Goal: Task Accomplishment & Management: Manage account settings

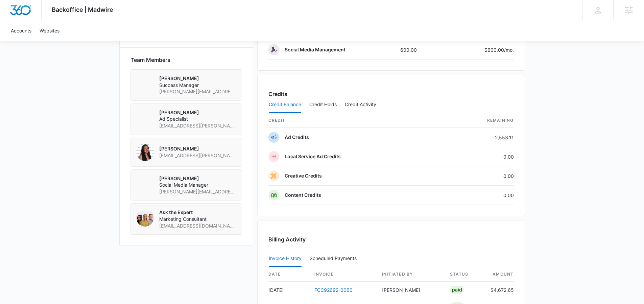
scroll to position [481, 0]
click at [322, 105] on button "Credit Holds" at bounding box center [322, 104] width 27 height 16
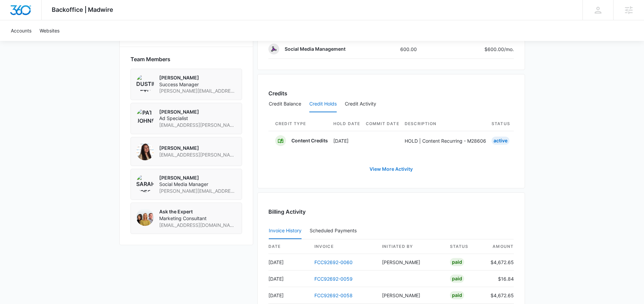
click at [391, 172] on link "View More Activity" at bounding box center [391, 169] width 57 height 16
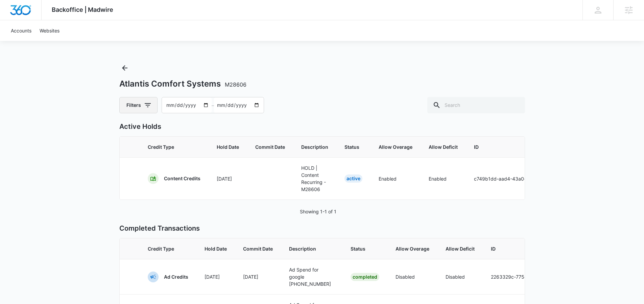
click at [147, 103] on icon "button" at bounding box center [148, 105] width 8 height 8
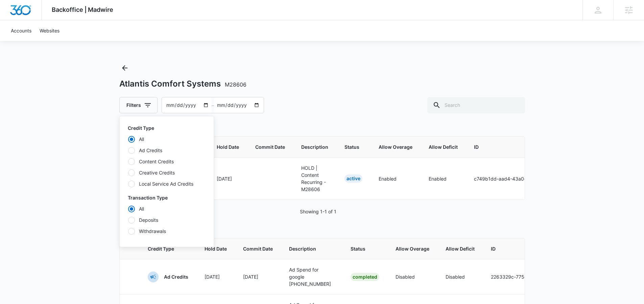
click at [153, 159] on label "Content Credits" at bounding box center [167, 161] width 78 height 7
click at [128, 161] on input "Content Credits" at bounding box center [128, 161] width 0 height 0
radio input "false"
radio input "true"
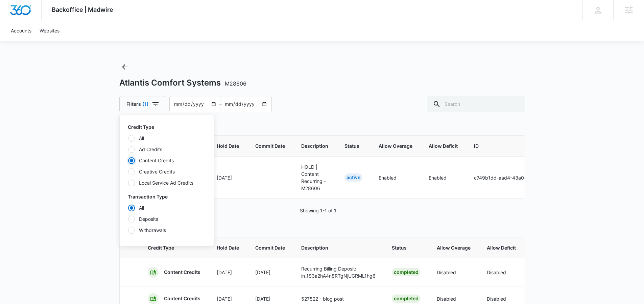
scroll to position [1, 0]
drag, startPoint x: 409, startPoint y: 207, endPoint x: 405, endPoint y: 205, distance: 4.7
click at [409, 207] on div "Active Holds Credit Type Hold Date Commit Date Description Status Allow Overage…" at bounding box center [322, 241] width 406 height 243
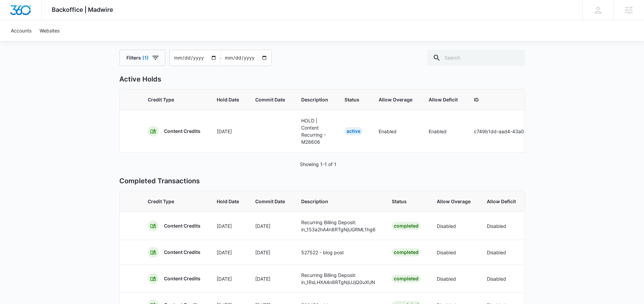
scroll to position [0, 0]
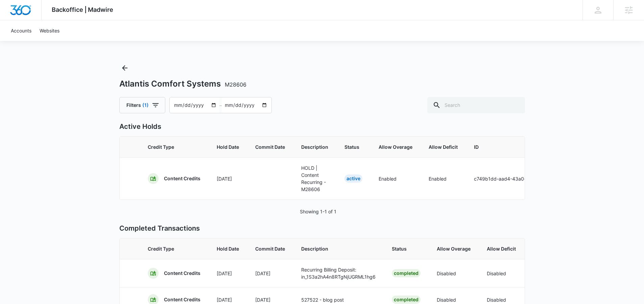
click at [211, 105] on input "[DATE]" at bounding box center [195, 105] width 50 height 16
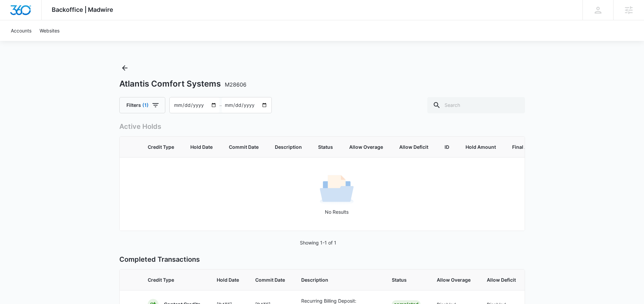
type input "2025-01-01"
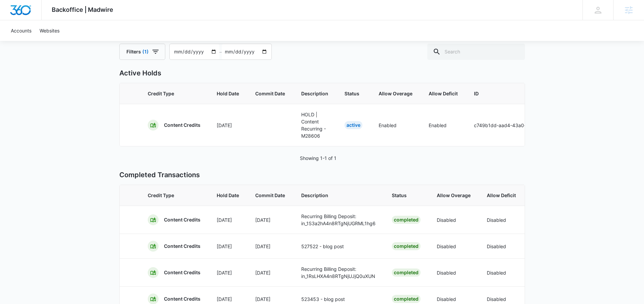
scroll to position [52, 0]
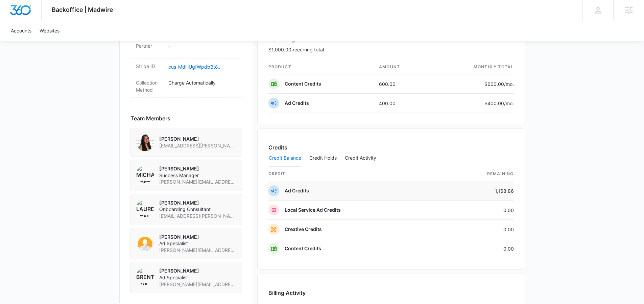
scroll to position [456, 0]
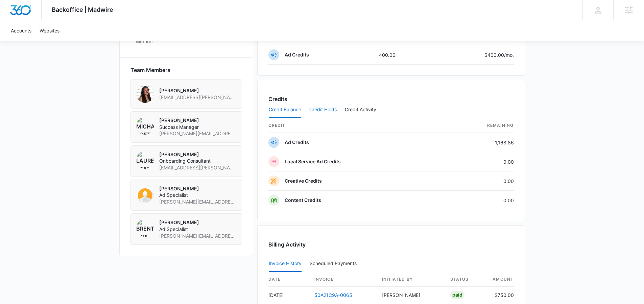
click at [324, 110] on button "Credit Holds" at bounding box center [322, 110] width 27 height 16
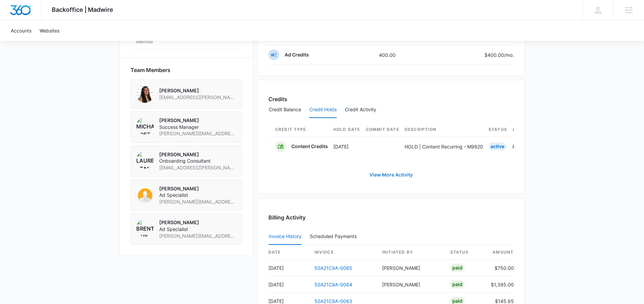
click at [391, 182] on link "View More Activity" at bounding box center [391, 175] width 57 height 16
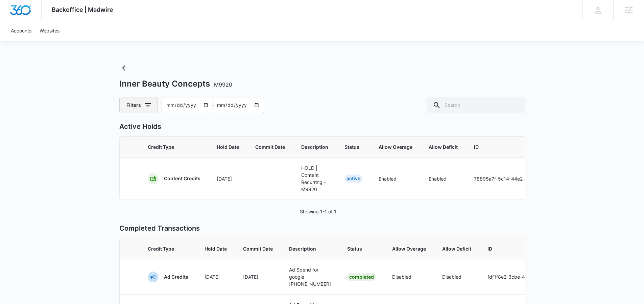
click at [139, 106] on button "Filters" at bounding box center [138, 105] width 38 height 16
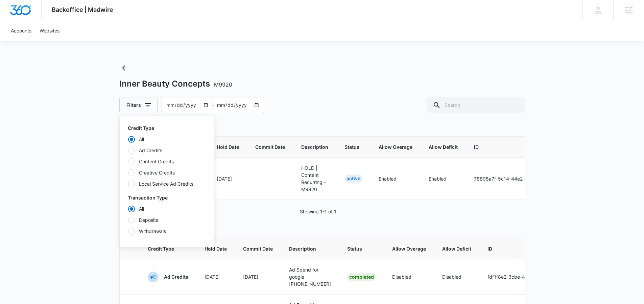
click at [148, 158] on label "Content Credits" at bounding box center [167, 161] width 78 height 7
click at [128, 161] on input "Content Credits" at bounding box center [128, 161] width 0 height 0
radio input "false"
radio input "true"
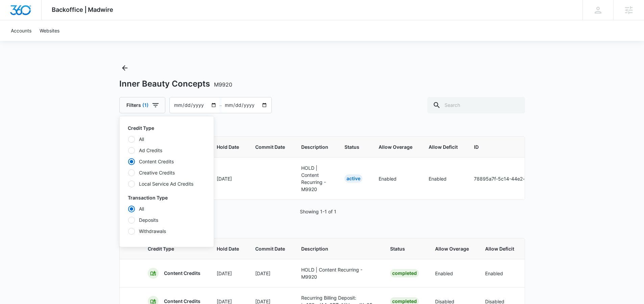
click at [302, 68] on div "Inner Beauty Concepts M9920 Filters (1) Credit Type All Ad Credits Content Cred…" at bounding box center [322, 88] width 406 height 51
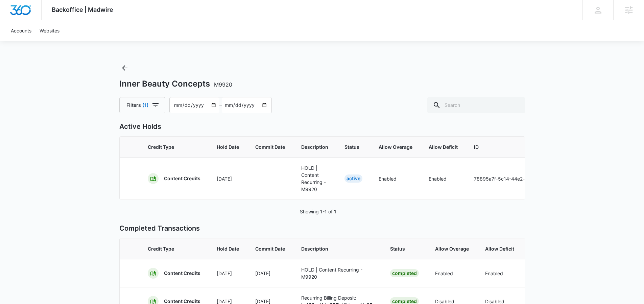
click at [213, 105] on input "[DATE]" at bounding box center [195, 105] width 50 height 16
type input "[DATE]"
click at [328, 102] on div "Filters [PHONE_NUMBER][DATE] – [DATE]" at bounding box center [322, 105] width 406 height 16
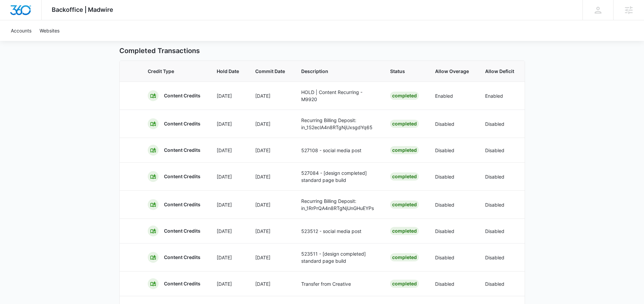
scroll to position [145, 0]
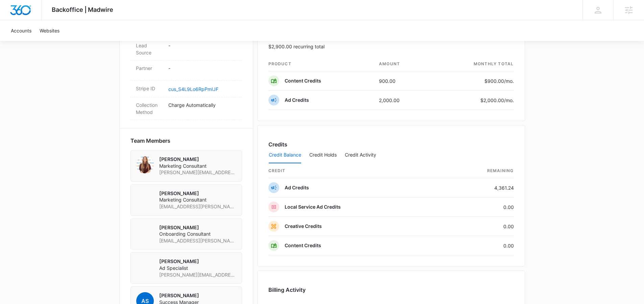
scroll to position [415, 0]
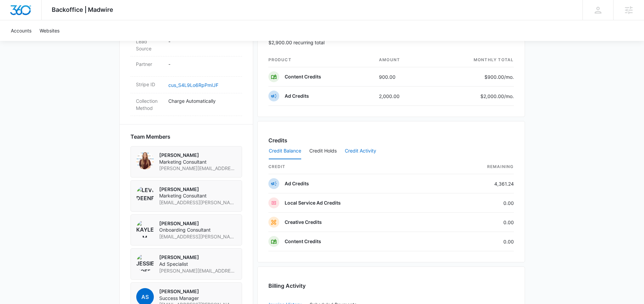
click at [351, 150] on button "Credit Activity" at bounding box center [360, 151] width 31 height 16
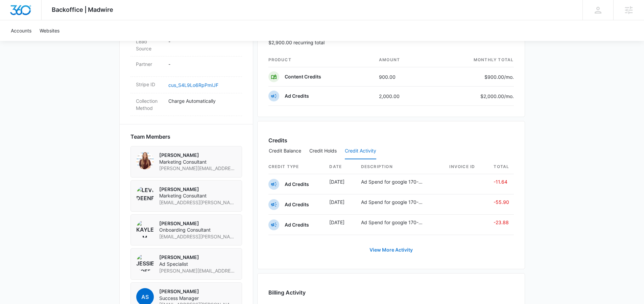
click at [401, 250] on link "View More Activity" at bounding box center [391, 250] width 57 height 16
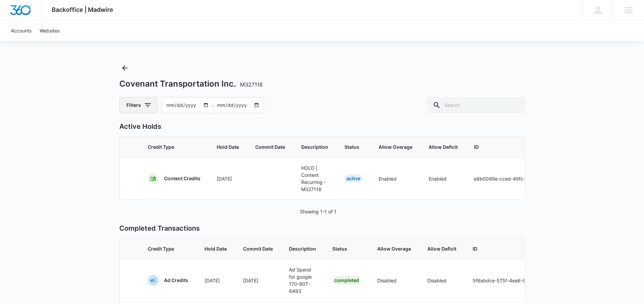
click at [145, 102] on icon "button" at bounding box center [148, 105] width 8 height 8
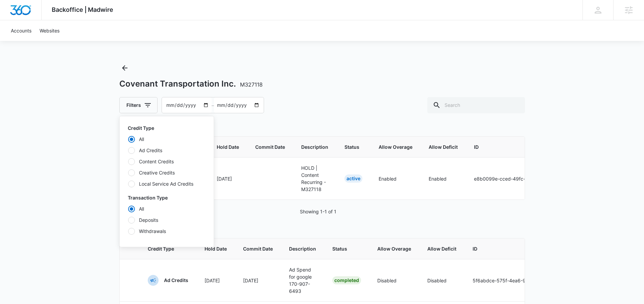
drag, startPoint x: 151, startPoint y: 158, endPoint x: 164, endPoint y: 149, distance: 15.8
click at [151, 159] on label "Content Credits" at bounding box center [167, 161] width 78 height 7
click at [128, 161] on input "Content Credits" at bounding box center [128, 161] width 0 height 0
radio input "false"
radio input "true"
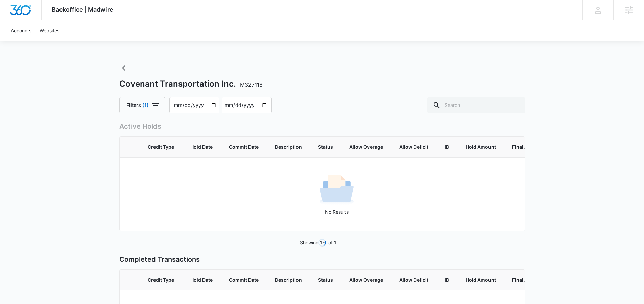
drag, startPoint x: 332, startPoint y: 94, endPoint x: 306, endPoint y: 99, distance: 26.2
click at [332, 94] on div "Covenant Transportation Inc. M327118 Filters (1) 2025-07-07 – 2025-09-05" at bounding box center [322, 88] width 406 height 51
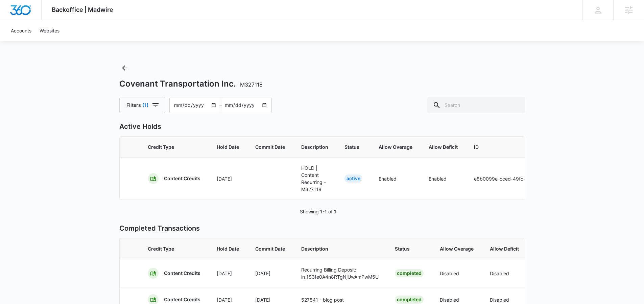
click at [211, 106] on input "[DATE]" at bounding box center [195, 105] width 50 height 16
type input "2025-01-01"
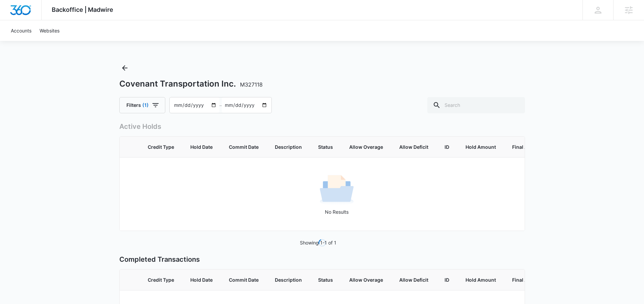
click at [330, 98] on div "Filters (1) 2025-01-01 – 2025-09-05" at bounding box center [322, 105] width 406 height 16
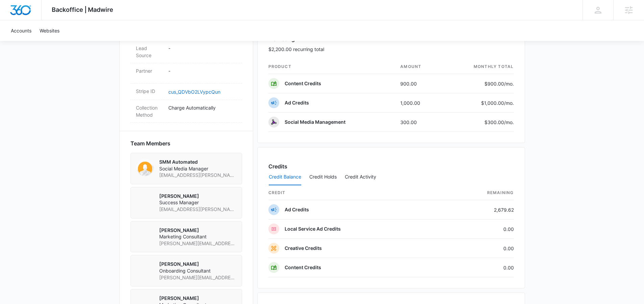
scroll to position [440, 0]
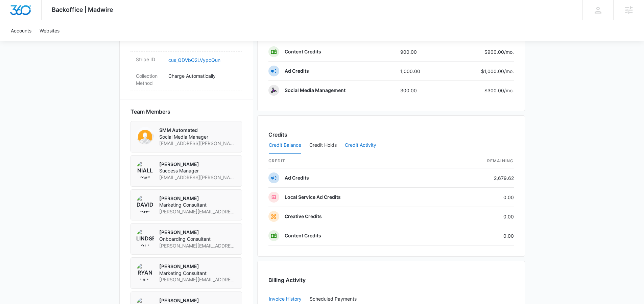
click at [366, 140] on button "Credit Activity" at bounding box center [360, 145] width 31 height 16
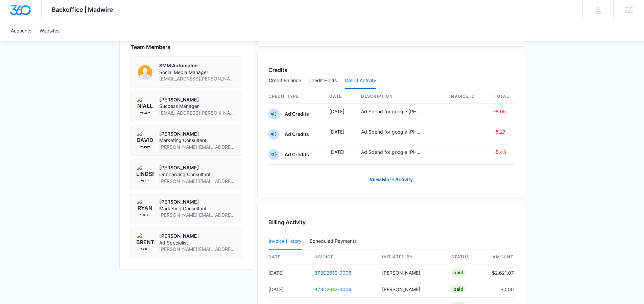
scroll to position [505, 0]
click at [390, 177] on link "View More Activity" at bounding box center [391, 179] width 57 height 16
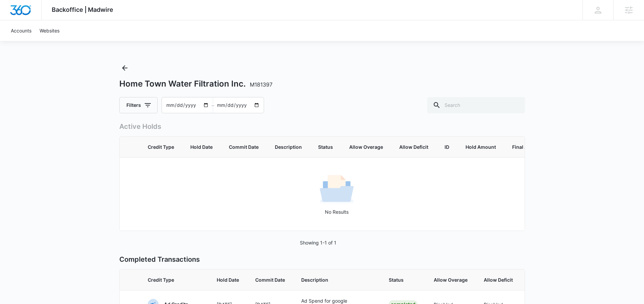
click at [157, 102] on div "Filters 2025-07-07 – 2025-09-05" at bounding box center [191, 105] width 145 height 16
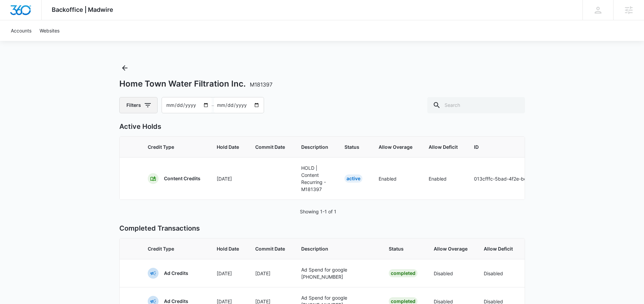
click at [142, 111] on button "Filters" at bounding box center [138, 105] width 38 height 16
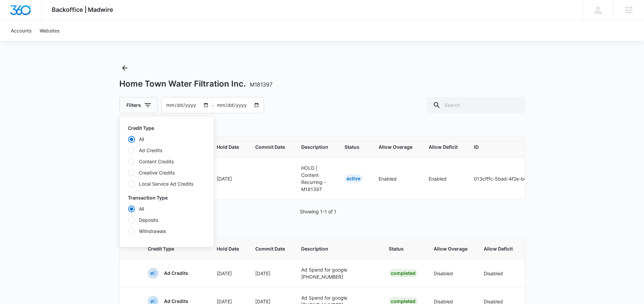
click at [141, 160] on label "Content Credits" at bounding box center [167, 161] width 78 height 7
click at [128, 161] on input "Content Credits" at bounding box center [128, 161] width 0 height 0
radio input "false"
radio input "true"
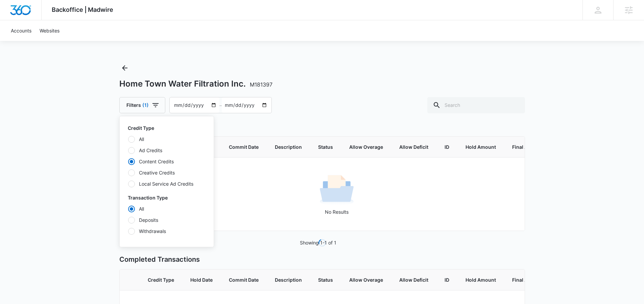
click at [291, 108] on div "Filters (1) Credit Type All Ad Credits Content Credits Creative Credits Local S…" at bounding box center [322, 105] width 406 height 16
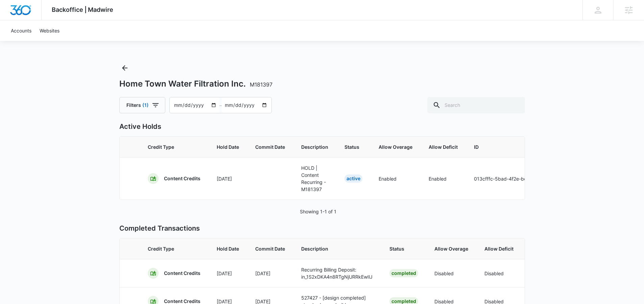
click at [212, 107] on input "[DATE]" at bounding box center [195, 105] width 50 height 16
type input "2025-01-01"
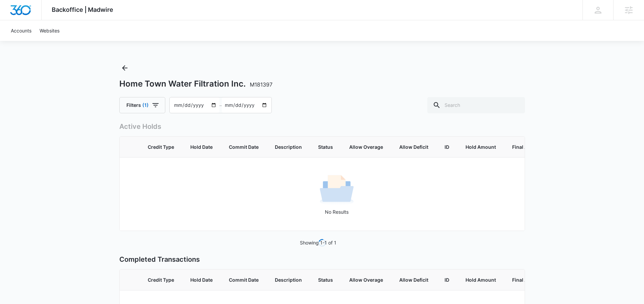
click at [364, 92] on div "Home Town Water Filtration Inc. M181397 Filters (1) 2025-01-01 – 2025-09-05" at bounding box center [322, 88] width 406 height 51
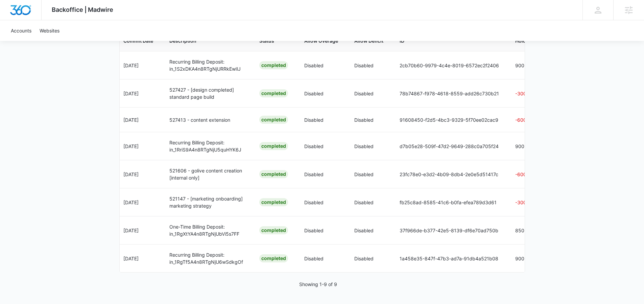
scroll to position [0, 207]
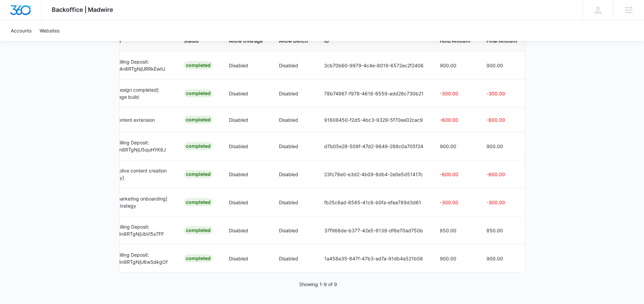
drag, startPoint x: 321, startPoint y: 272, endPoint x: 530, endPoint y: 272, distance: 208.2
click at [528, 272] on div "Backoffice | Madwire Apps Settings ED Elizabeth Dutton elizabeth.dutton@madwire…" at bounding box center [322, 48] width 644 height 512
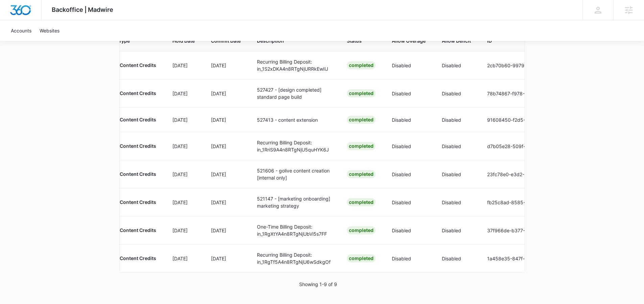
scroll to position [0, 0]
